Goal: Find specific page/section: Find specific page/section

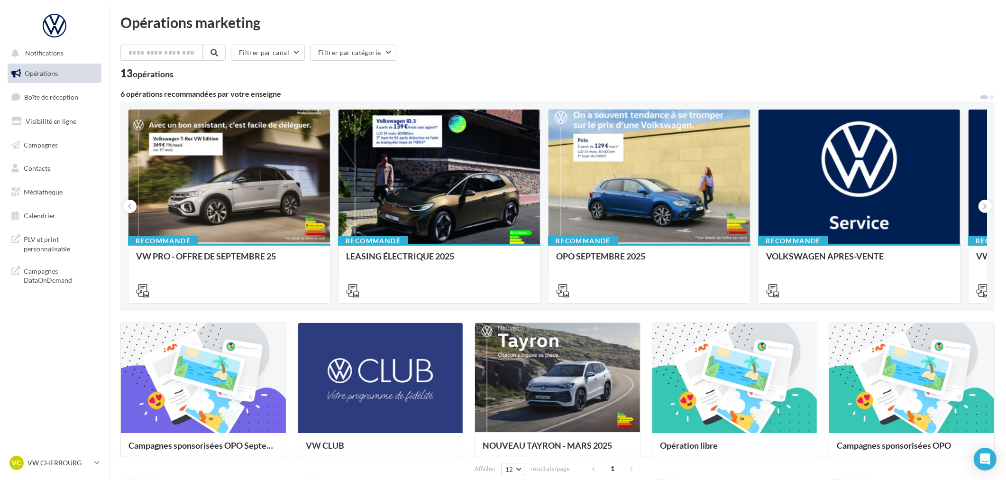
click at [46, 86] on ul "Opérations Boîte de réception Visibilité en ligne Campagnes Contacts Médiathèqu…" at bounding box center [54, 145] width 101 height 170
click at [46, 91] on link "Boîte de réception" at bounding box center [55, 97] width 98 height 20
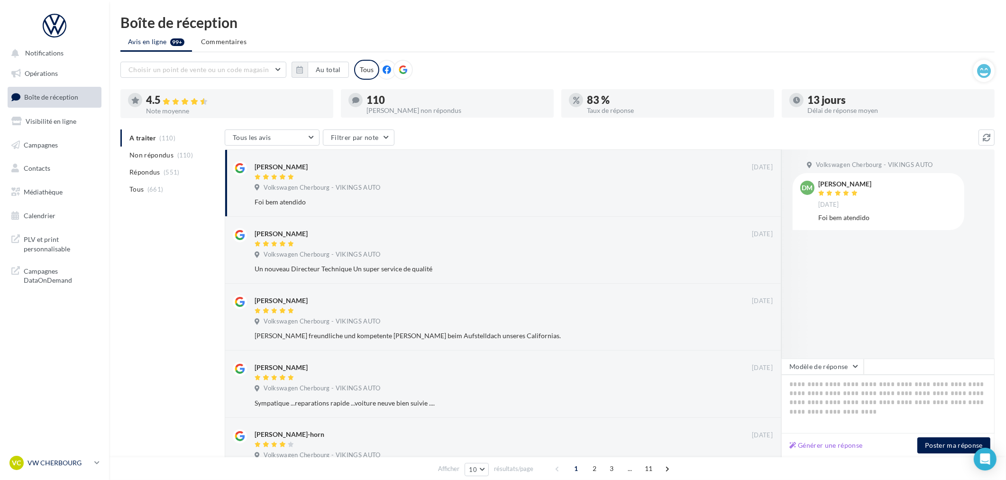
click at [64, 462] on p "VW CHERBOURG" at bounding box center [58, 462] width 63 height 9
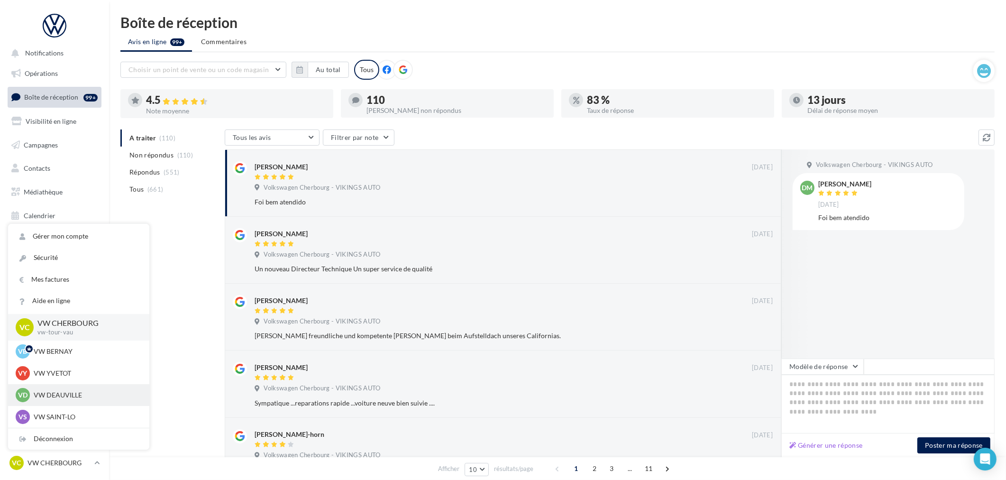
click at [64, 397] on p "VW DEAUVILLE" at bounding box center [86, 394] width 104 height 9
